Goal: Complete application form

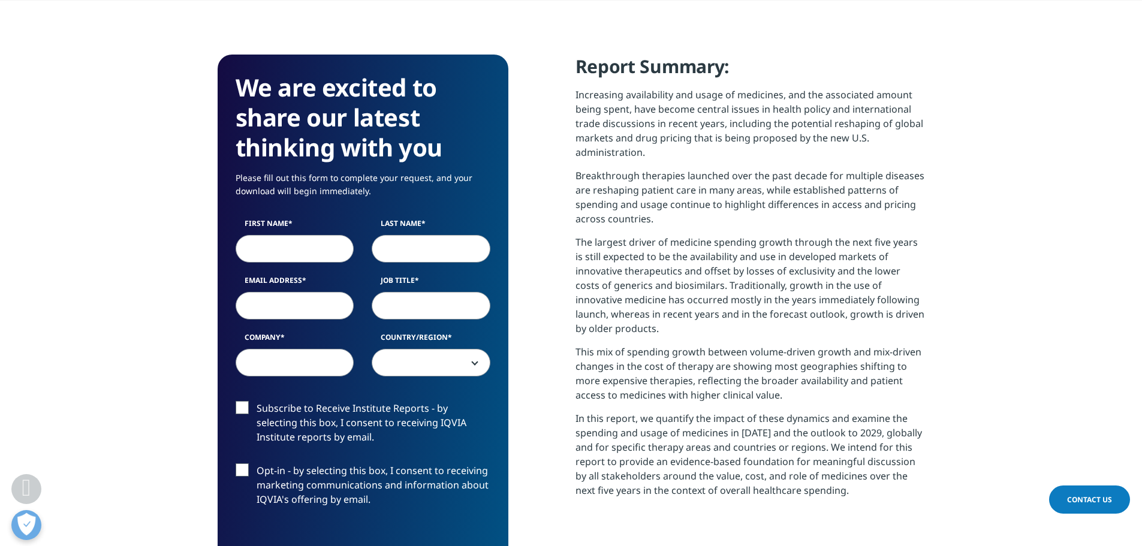
scroll to position [480, 0]
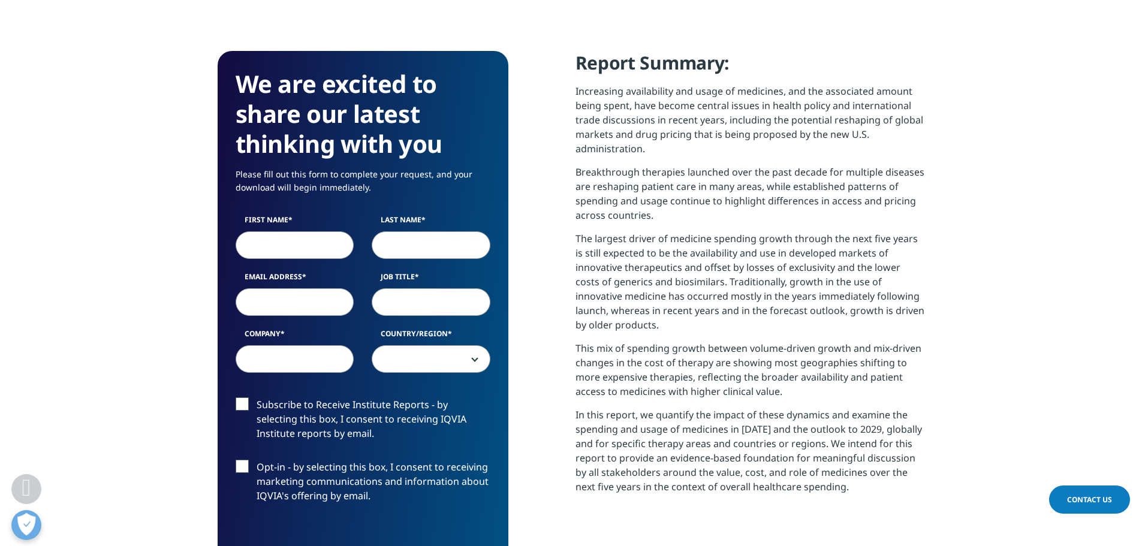
click at [293, 241] on input "First Name" at bounding box center [295, 245] width 119 height 28
type input "Khaled"
type input "El Sayed"
type input "[EMAIL_ADDRESS][DOMAIN_NAME]"
type input "Pharmaline"
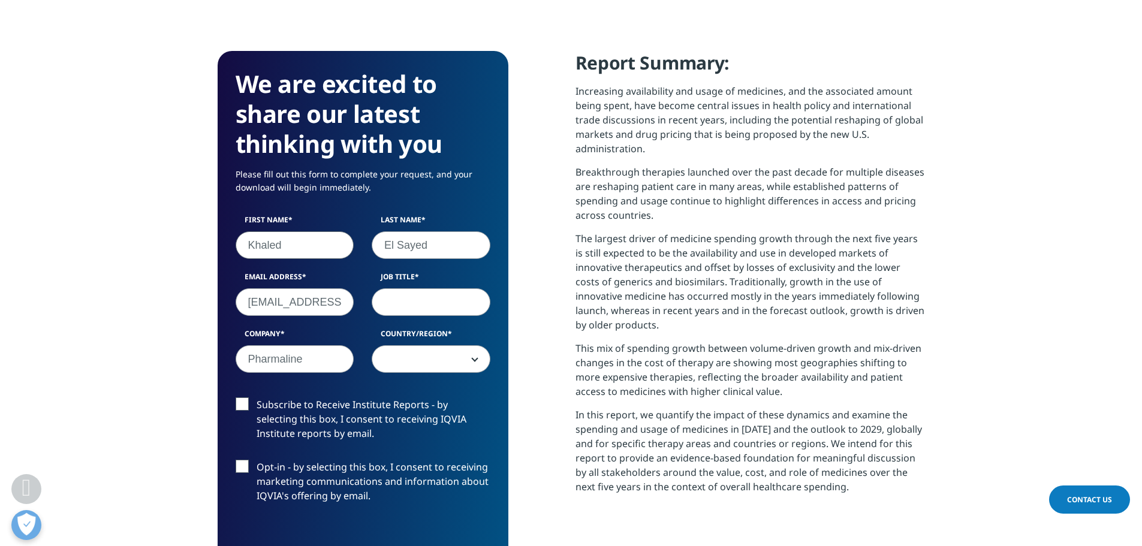
select select "[GEOGRAPHIC_DATA]"
click at [427, 309] on input "Job Title" at bounding box center [431, 302] width 119 height 28
type input "Portfolio Development Specialist"
click at [324, 417] on label "Subscribe to Receive Institute Reports - by selecting this box, I consent to re…" at bounding box center [363, 423] width 255 height 50
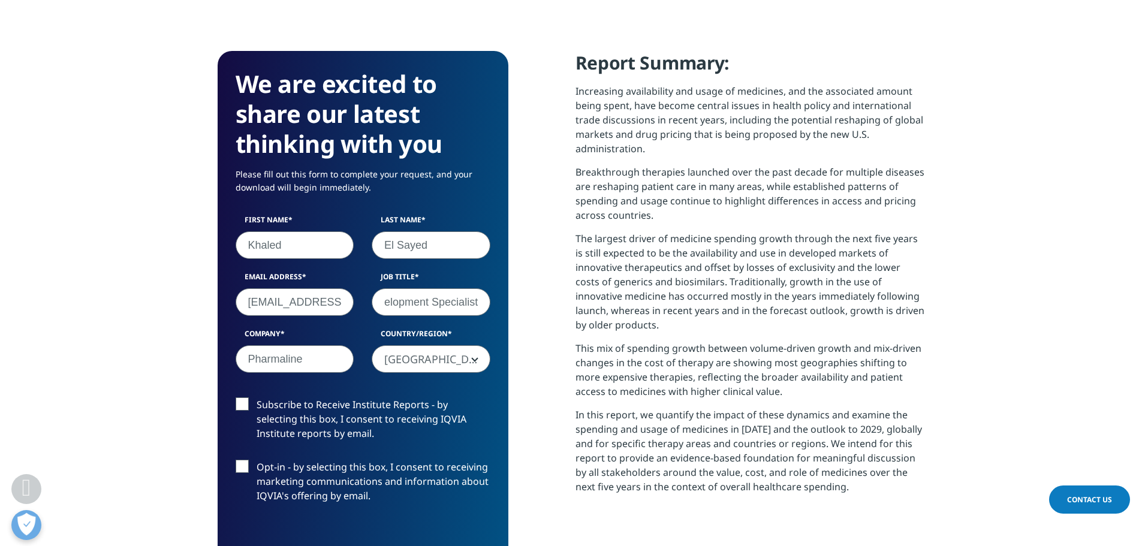
click at [257, 398] on input "Subscribe to Receive Institute Reports - by selecting this box, I consent to re…" at bounding box center [257, 398] width 0 height 0
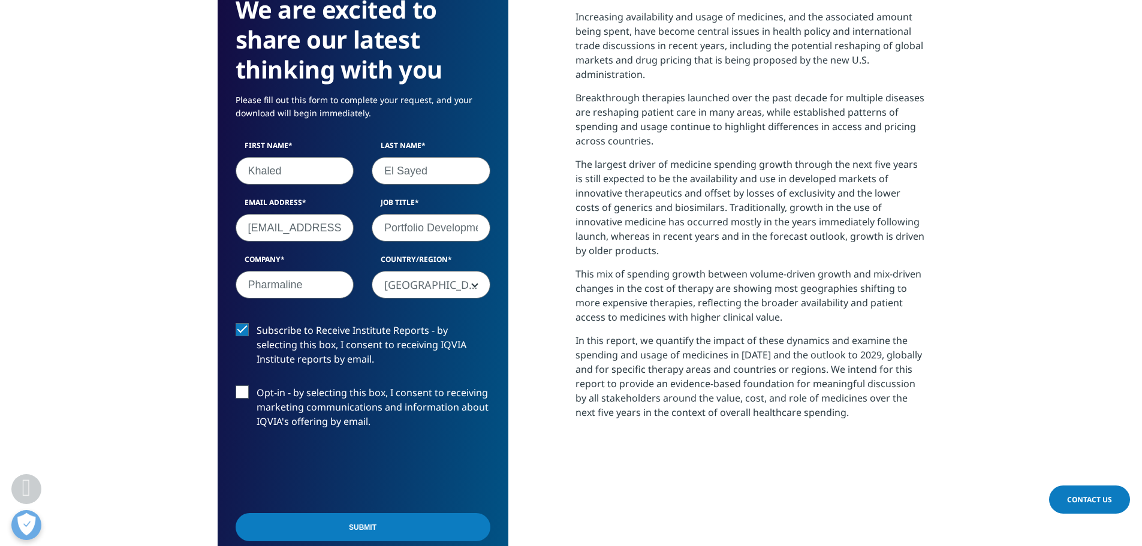
scroll to position [600, 0]
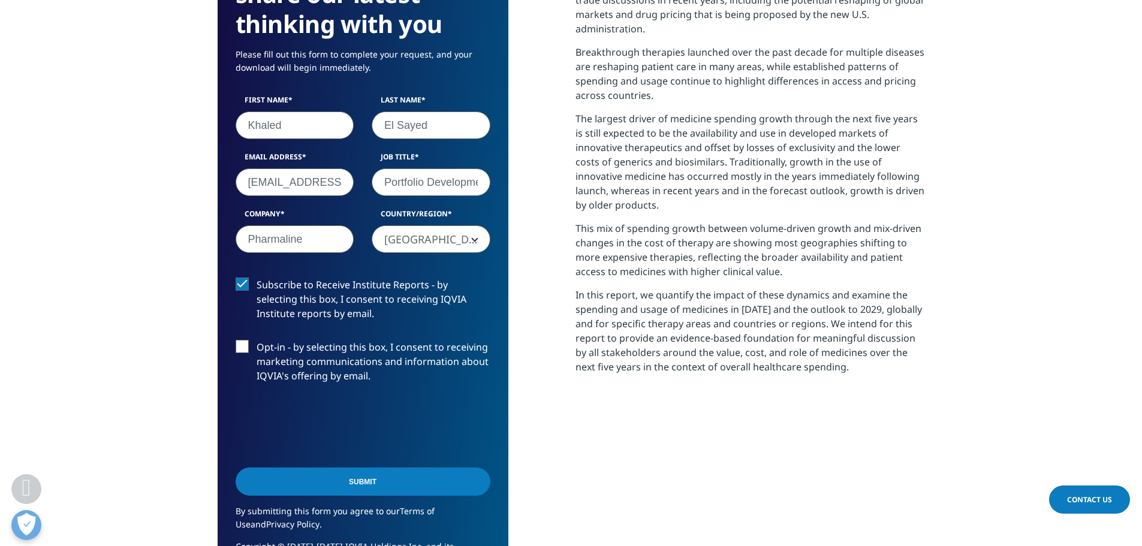
click at [361, 486] on input "Submit" at bounding box center [363, 482] width 255 height 28
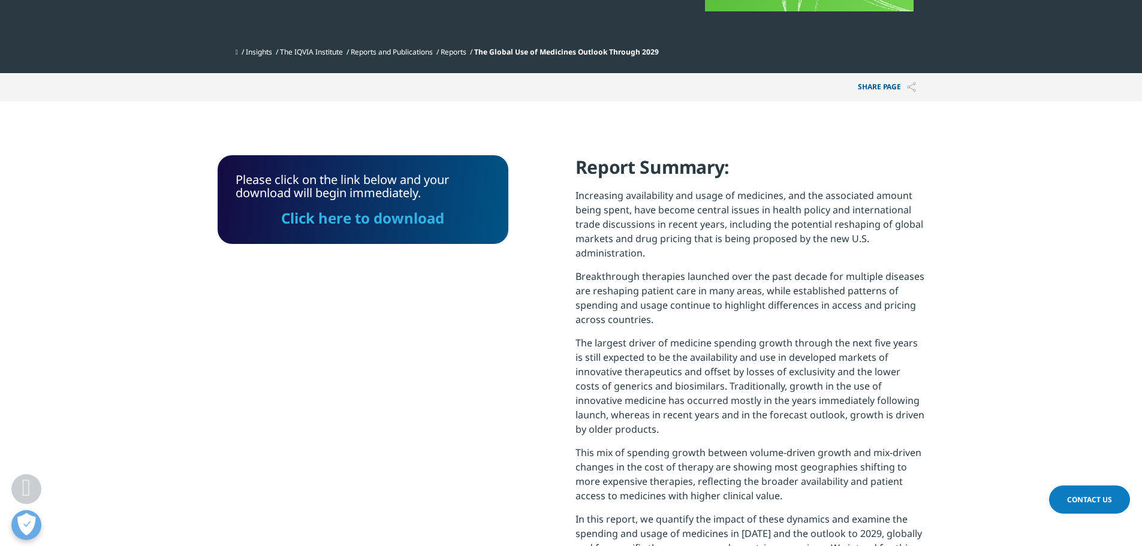
scroll to position [369, 0]
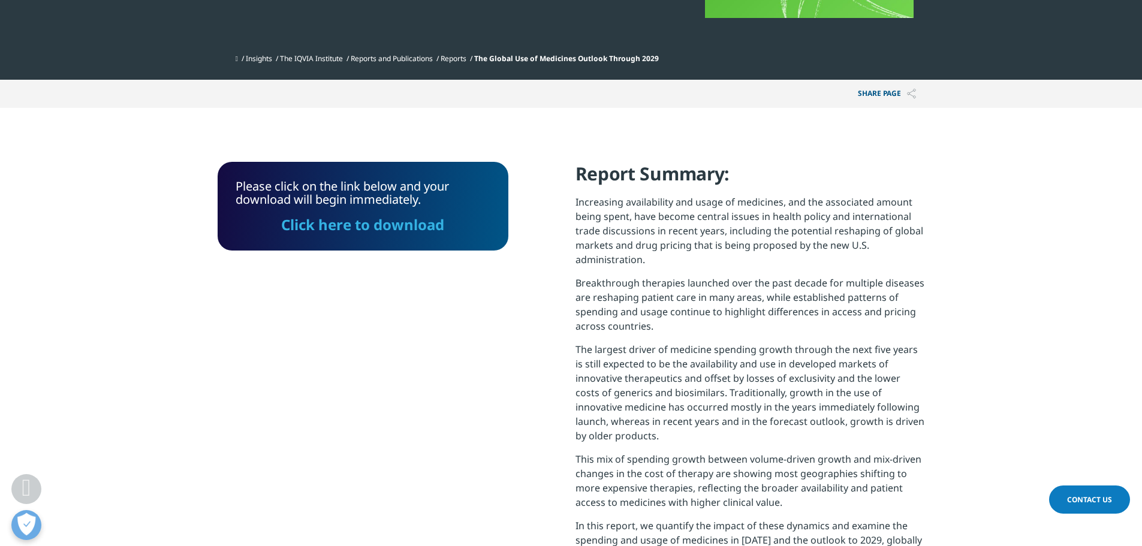
click at [392, 222] on link "Click here to download" at bounding box center [362, 225] width 163 height 20
